Goal: Find specific page/section

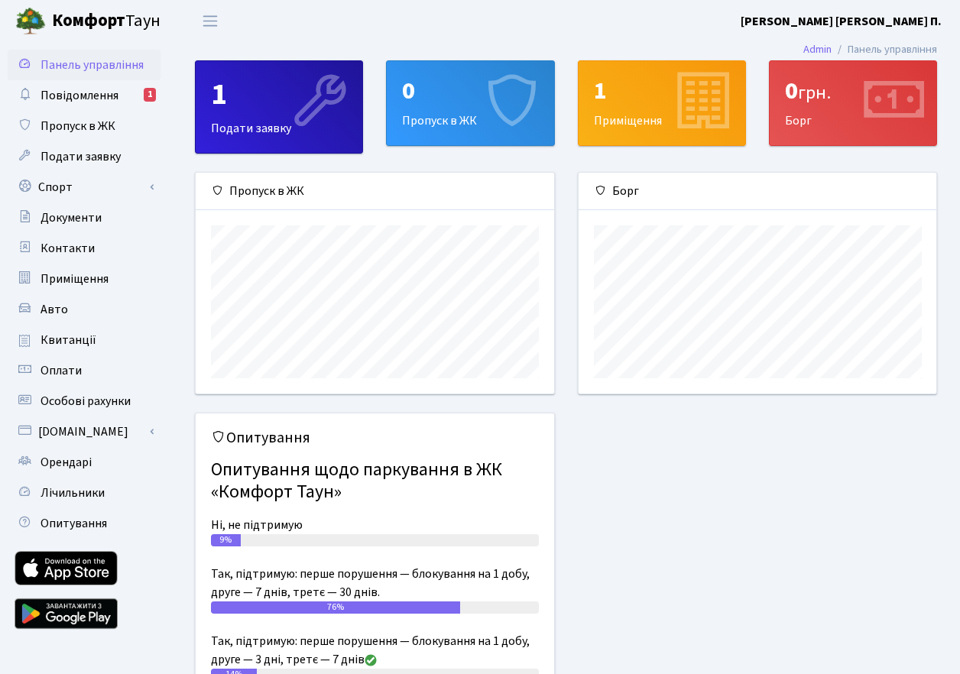
scroll to position [221, 358]
click at [70, 100] on span "Повідомлення" at bounding box center [79, 95] width 78 height 17
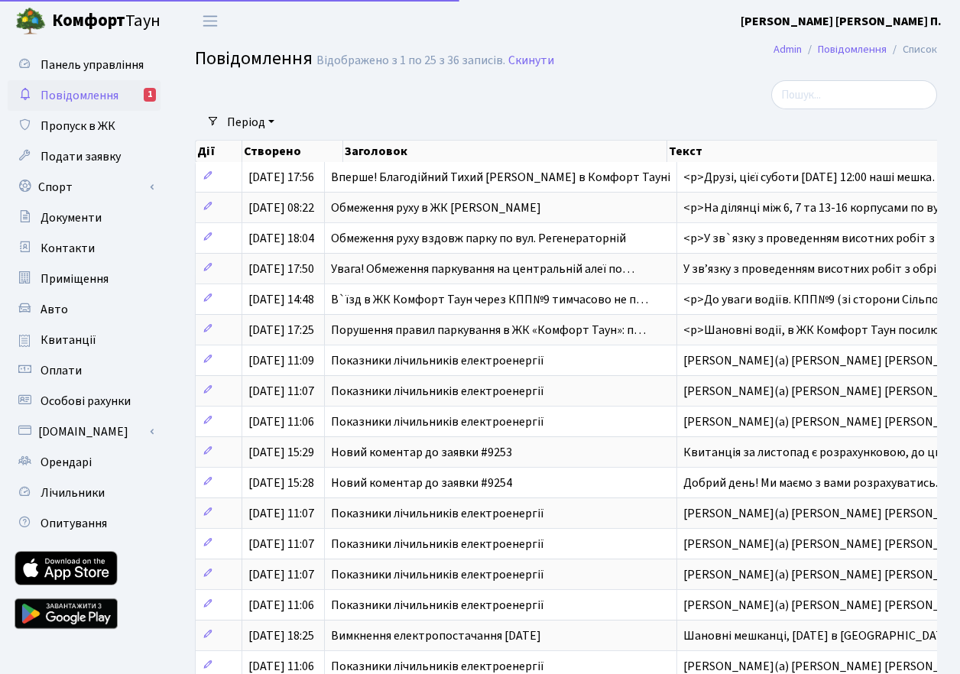
select select "25"
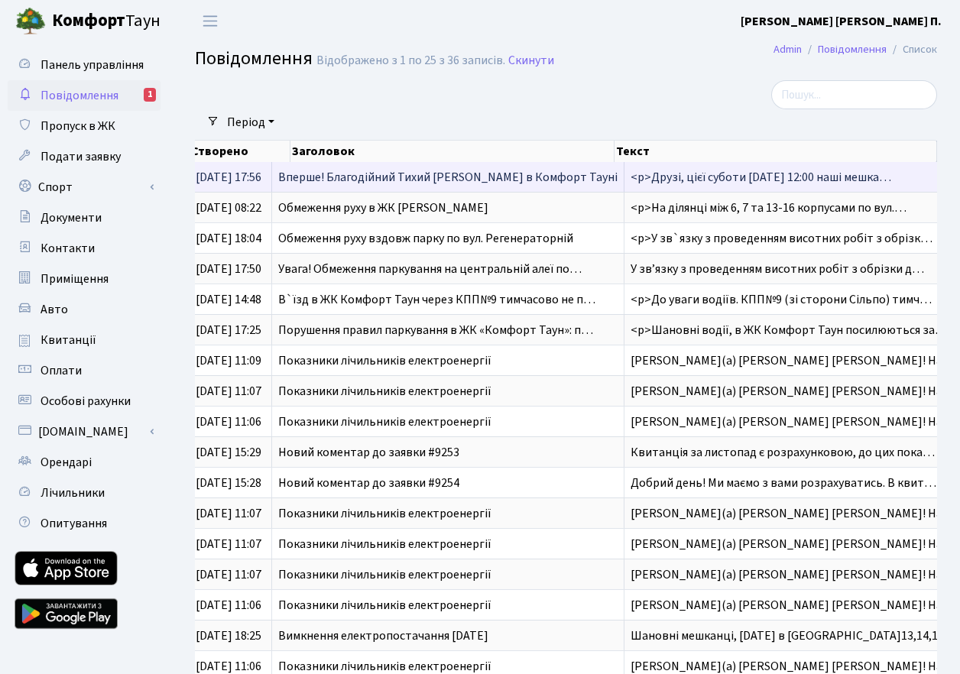
scroll to position [3, 0]
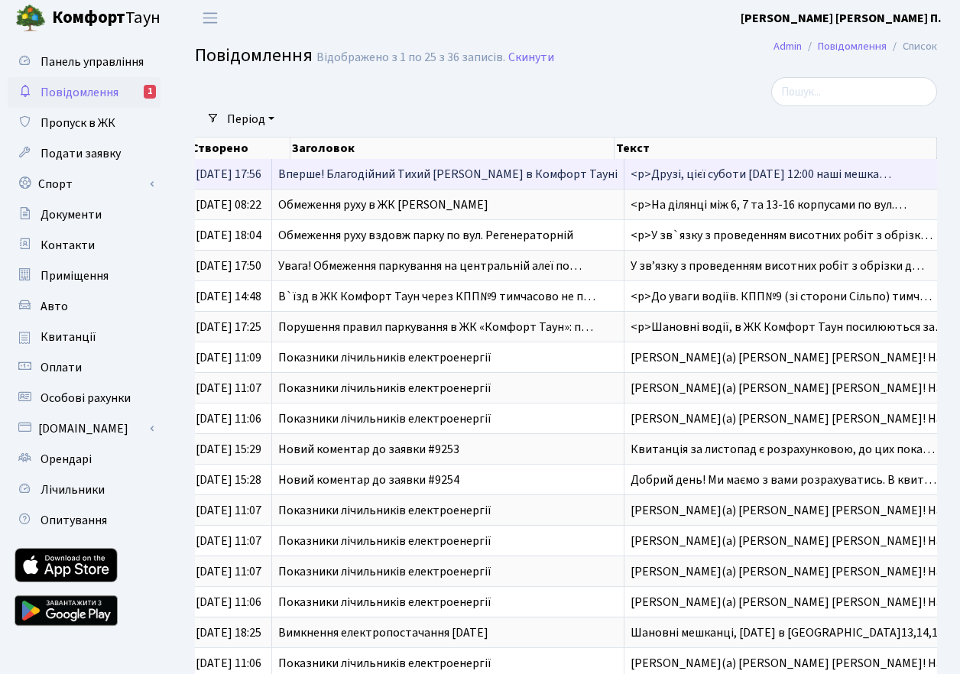
click at [513, 181] on span "Вперше! Благодійний Тихий [PERSON_NAME] в Комфорт Тауні" at bounding box center [447, 174] width 339 height 17
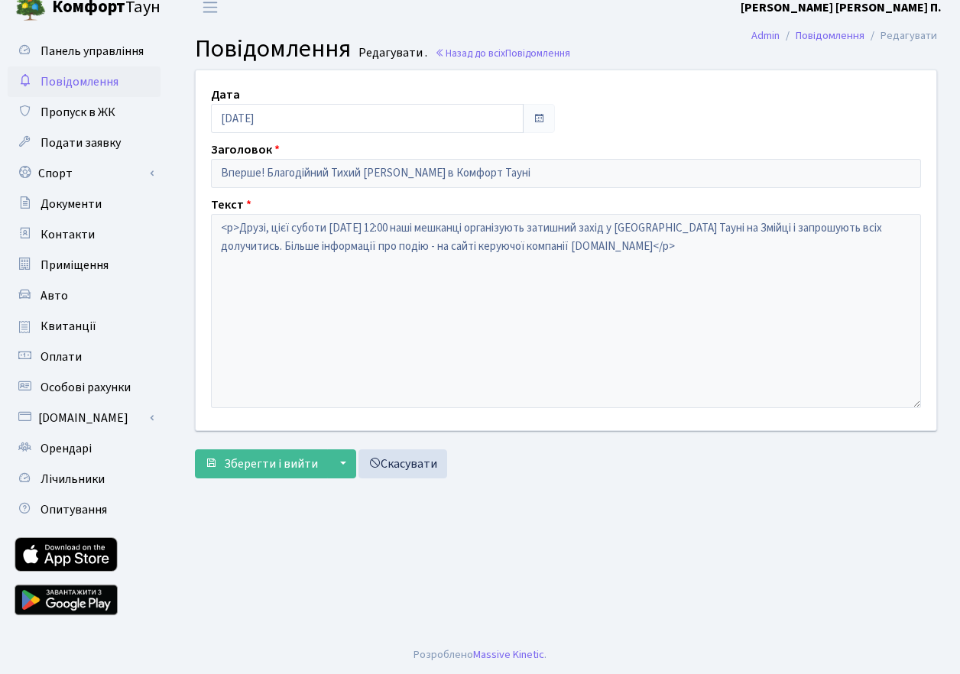
scroll to position [14, 0]
click at [74, 55] on span "Панель управління" at bounding box center [91, 51] width 103 height 17
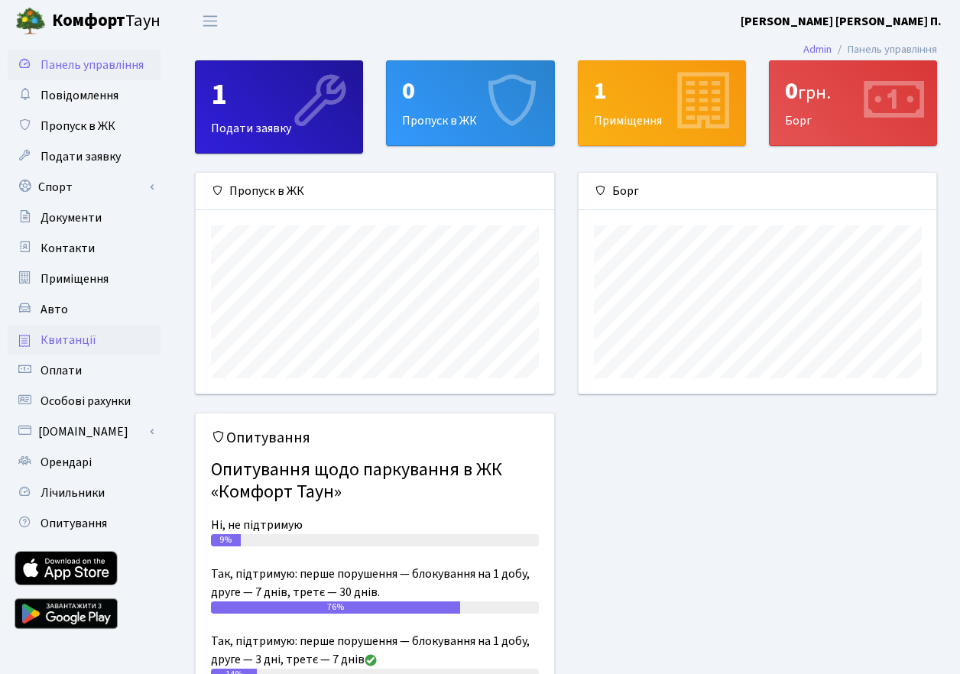
click at [83, 339] on span "Квитанції" at bounding box center [68, 340] width 56 height 17
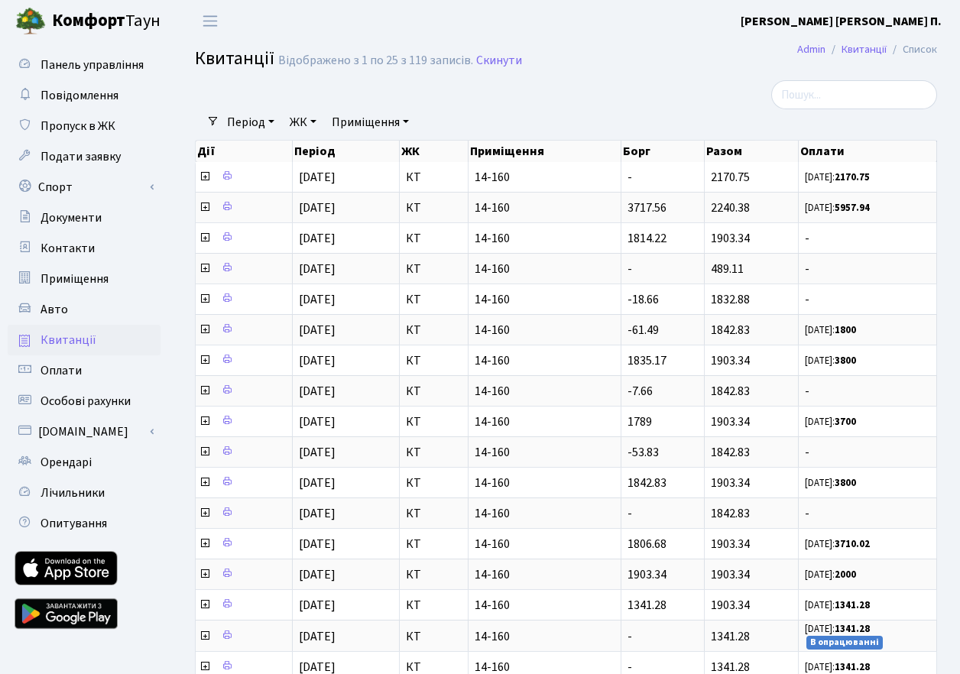
select select "25"
